Goal: Information Seeking & Learning: Learn about a topic

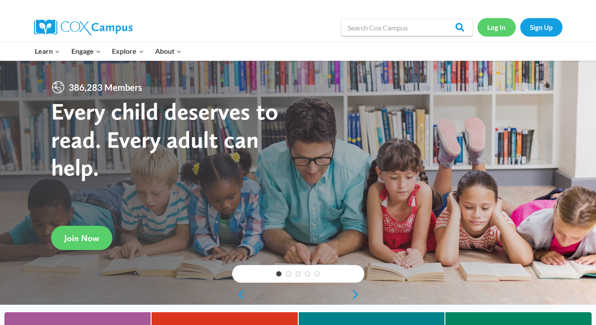
click at [510, 30] on link "Log In" at bounding box center [497, 27] width 38 height 18
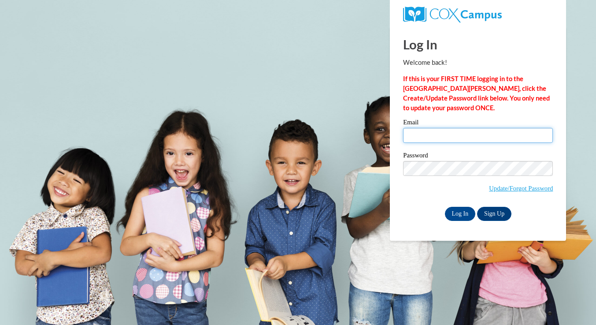
click at [468, 138] on input "Email" at bounding box center [478, 135] width 150 height 15
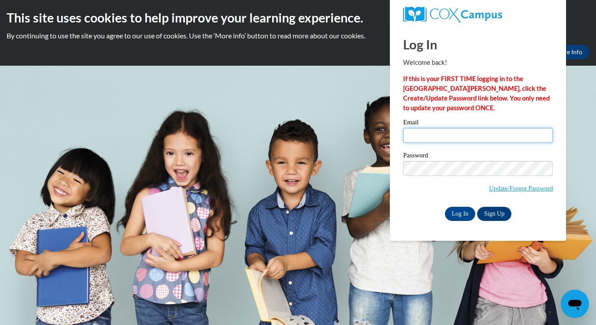
type input "rsummers1@daltonstate.edu"
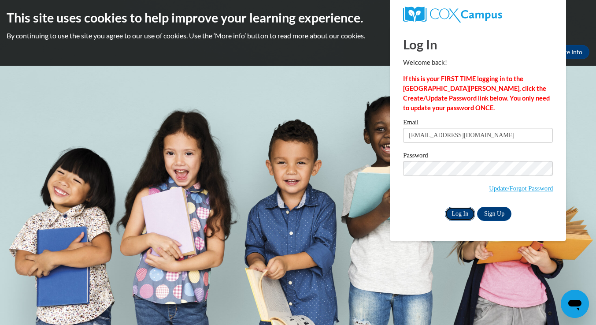
click at [458, 212] on input "Log In" at bounding box center [460, 214] width 31 height 14
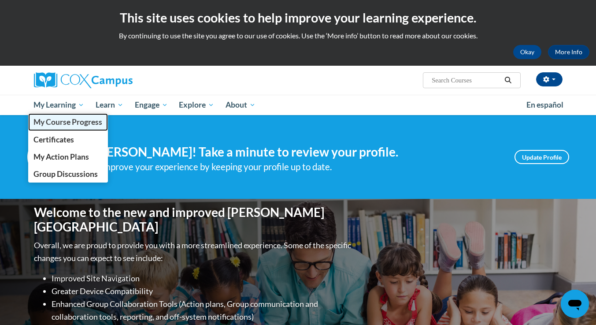
click at [63, 119] on span "My Course Progress" at bounding box center [67, 121] width 69 height 9
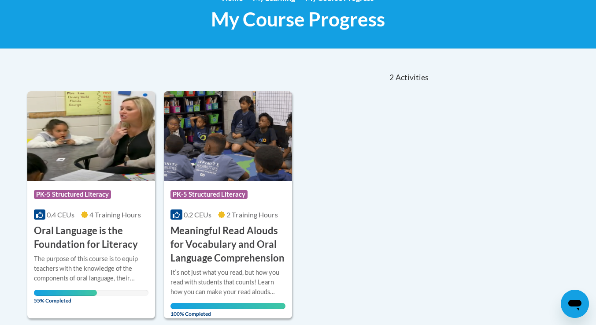
scroll to position [142, 0]
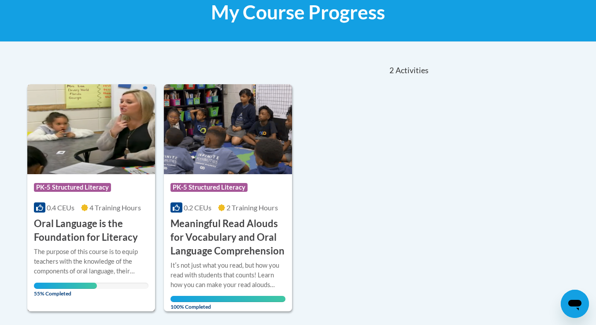
click at [92, 229] on h3 "Oral Language is the Foundation for Literacy" at bounding box center [91, 230] width 115 height 27
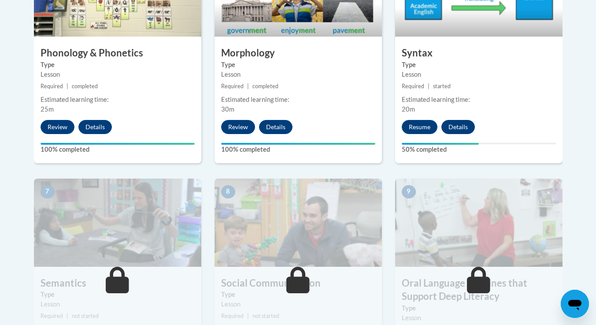
scroll to position [602, 0]
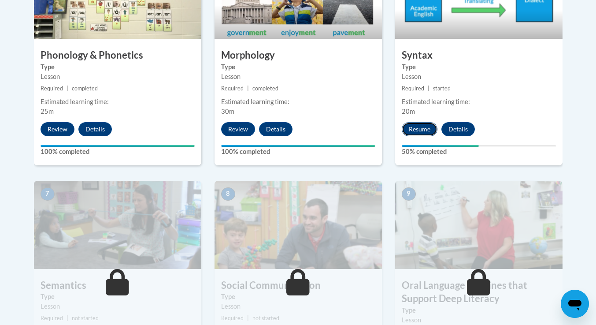
click at [411, 133] on button "Resume" at bounding box center [420, 129] width 36 height 14
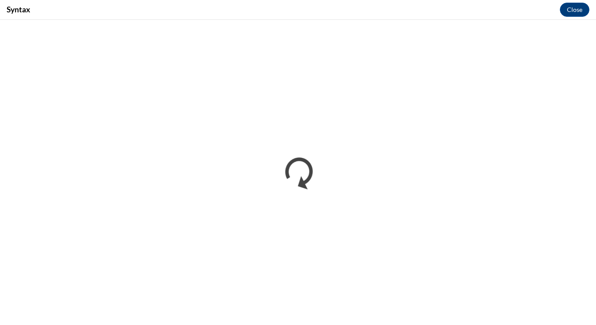
scroll to position [0, 0]
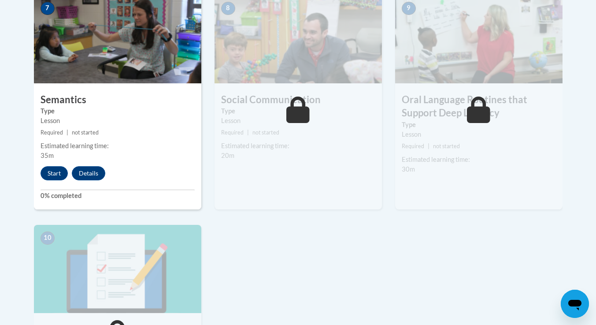
scroll to position [776, 0]
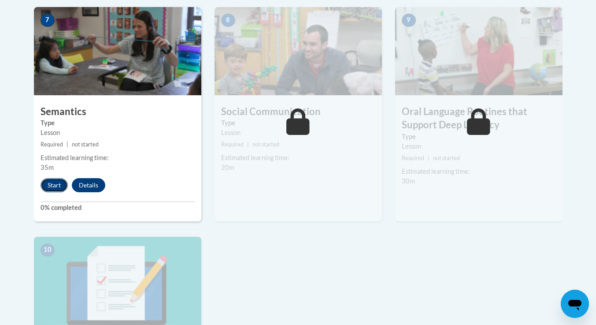
click at [52, 189] on button "Start" at bounding box center [54, 185] width 27 height 14
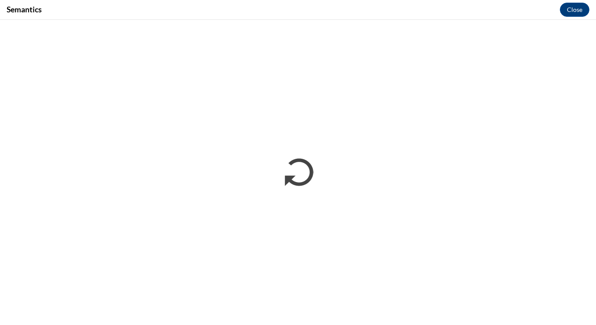
scroll to position [0, 0]
